Goal: Check status: Check status

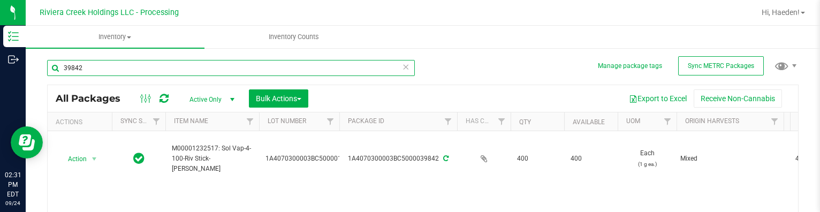
click at [198, 72] on input "39842" at bounding box center [231, 68] width 368 height 16
type input "3"
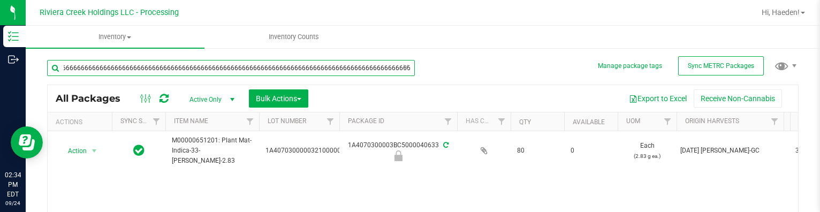
scroll to position [0, 383]
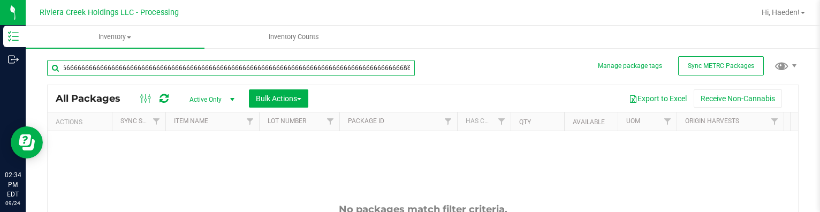
scroll to position [0, 387]
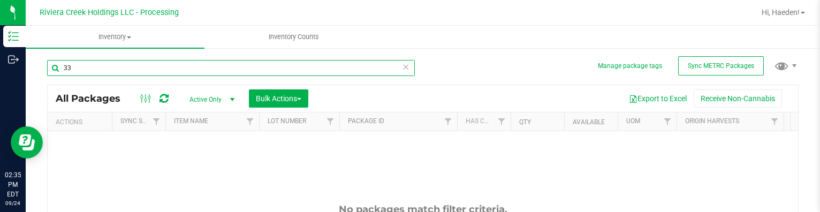
type input "3"
